Goal: Use online tool/utility: Use online tool/utility

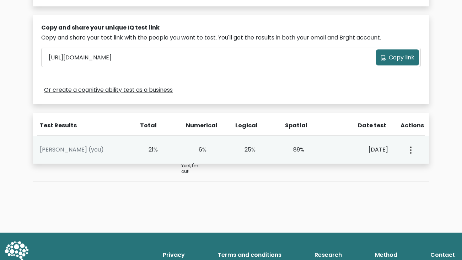
scroll to position [225, 0]
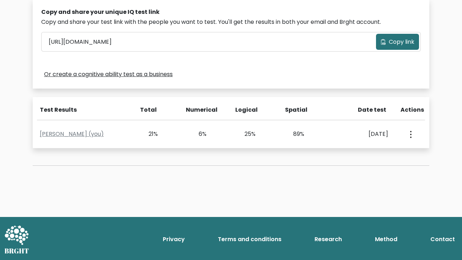
drag, startPoint x: 143, startPoint y: 131, endPoint x: 82, endPoint y: 148, distance: 64.0
click at [82, 148] on div "Test the IQ of other people 40 questions 30 minutes English Create your unique …" at bounding box center [230, 2] width 405 height 361
click at [228, 188] on div "Test the IQ of other people 40 questions 30 minutes English Create your unique …" at bounding box center [231, 15] width 462 height 403
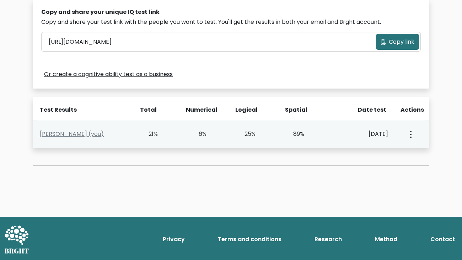
scroll to position [0, 0]
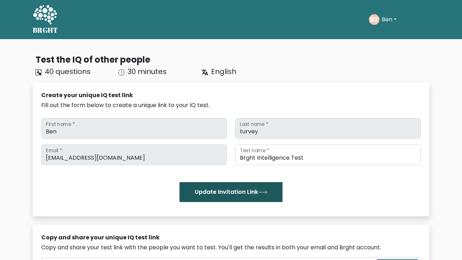
click at [256, 192] on button "Update Invitation Link" at bounding box center [231, 192] width 103 height 20
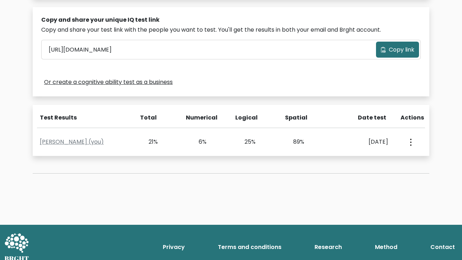
scroll to position [196, 0]
